Goal: Navigation & Orientation: Find specific page/section

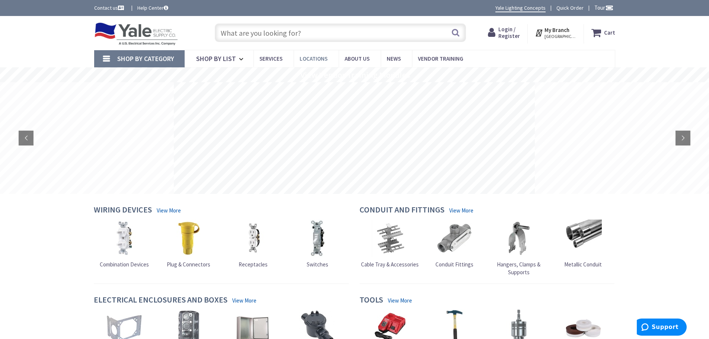
click at [309, 58] on span "Locations" at bounding box center [314, 58] width 28 height 7
